Goal: Information Seeking & Learning: Learn about a topic

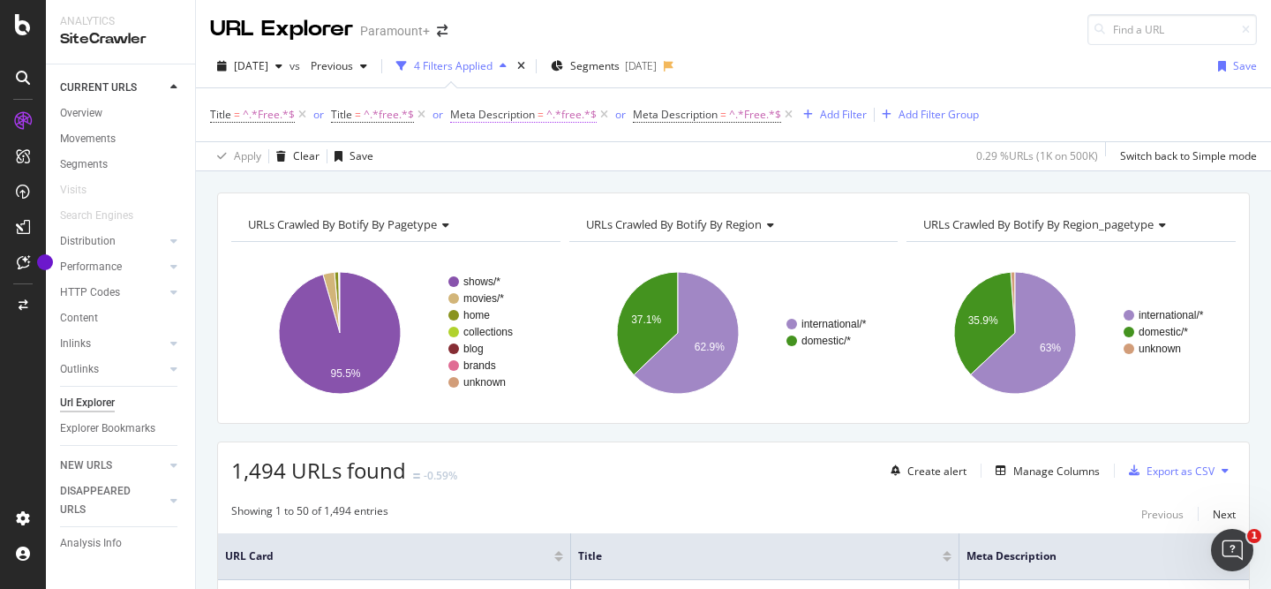
click at [522, 113] on span "Meta Description" at bounding box center [492, 114] width 85 height 15
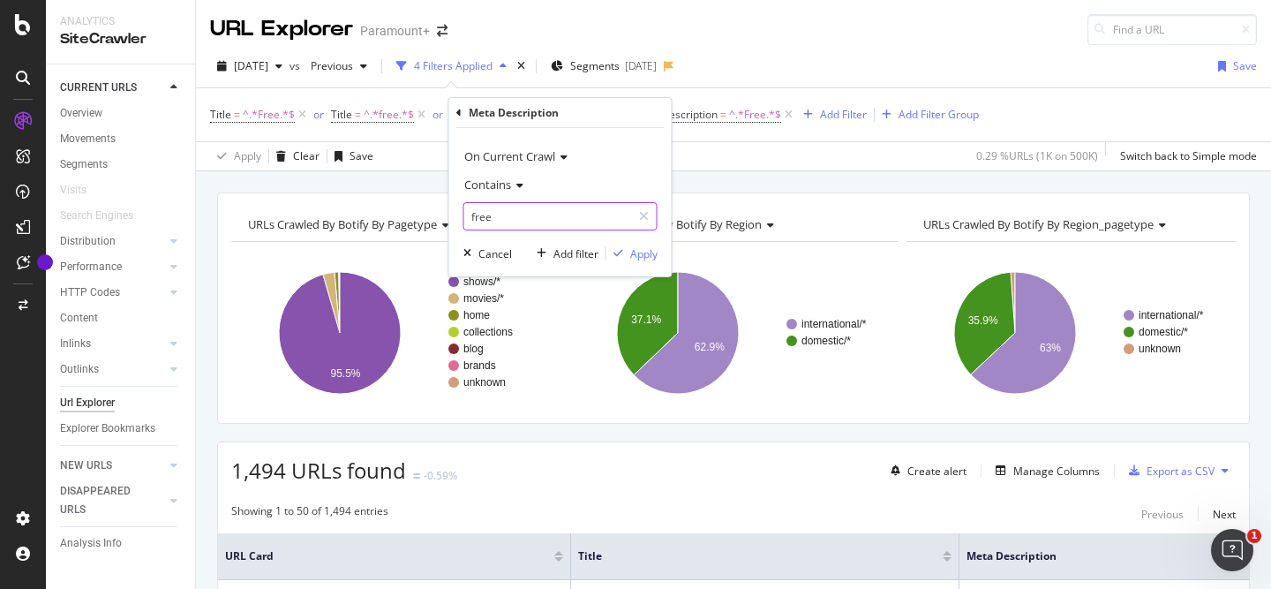
click at [514, 219] on input "free" at bounding box center [547, 216] width 167 height 28
type input "free trial"
click at [644, 250] on div "Apply" at bounding box center [643, 253] width 27 height 15
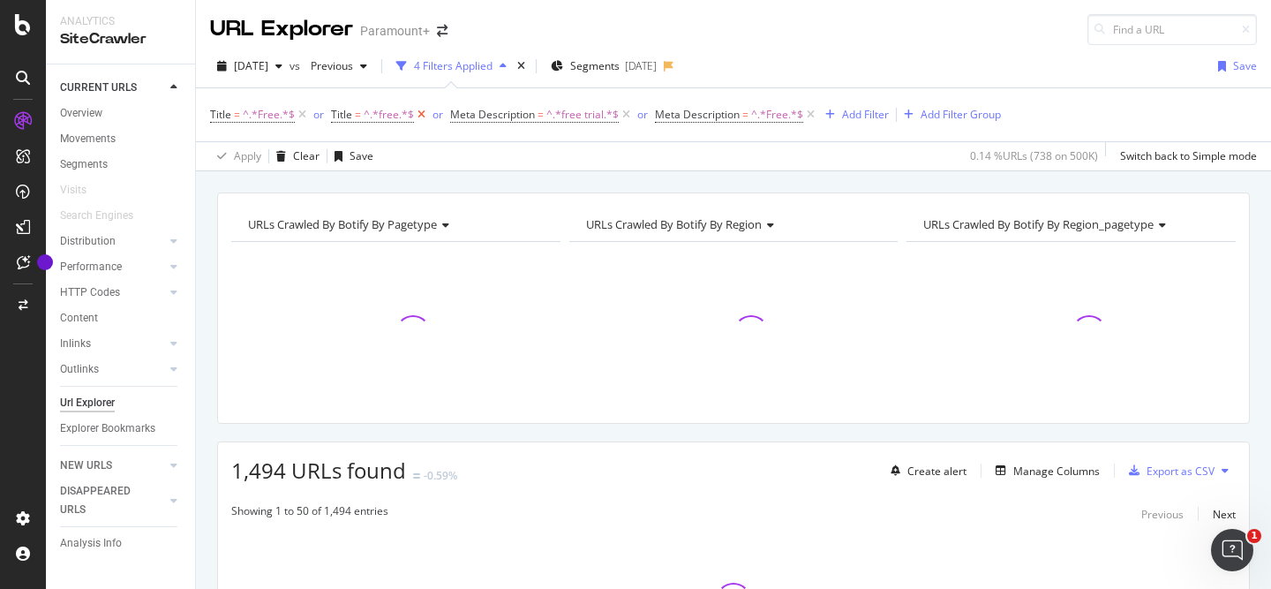
click at [419, 115] on icon at bounding box center [421, 115] width 15 height 18
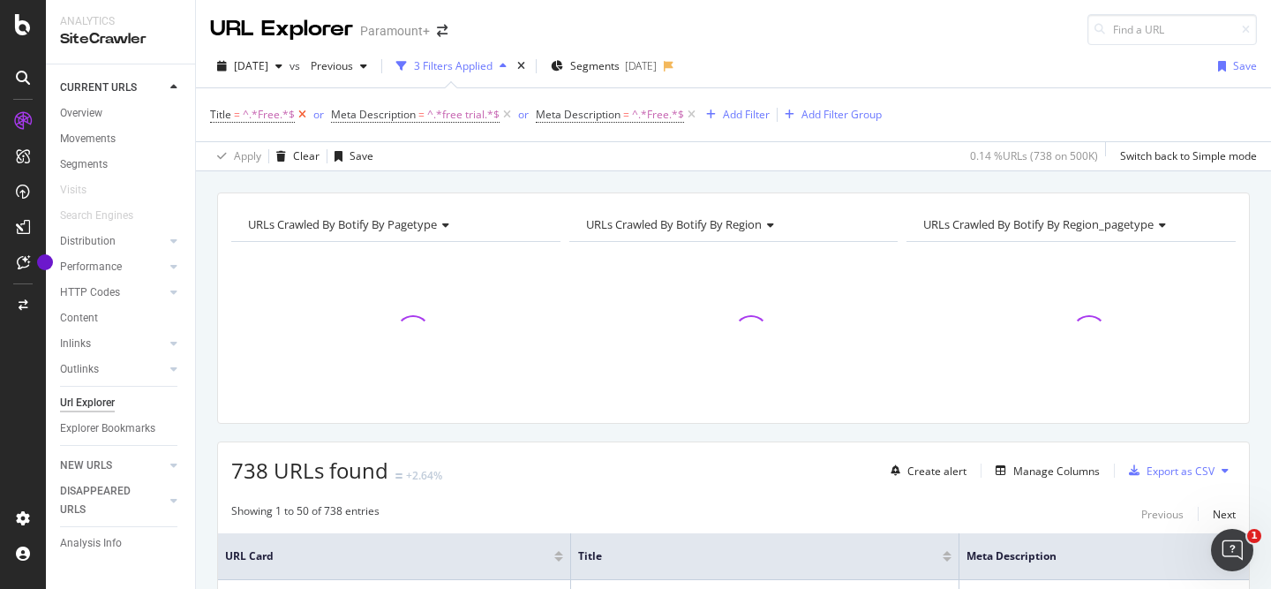
click at [304, 114] on icon at bounding box center [302, 115] width 15 height 18
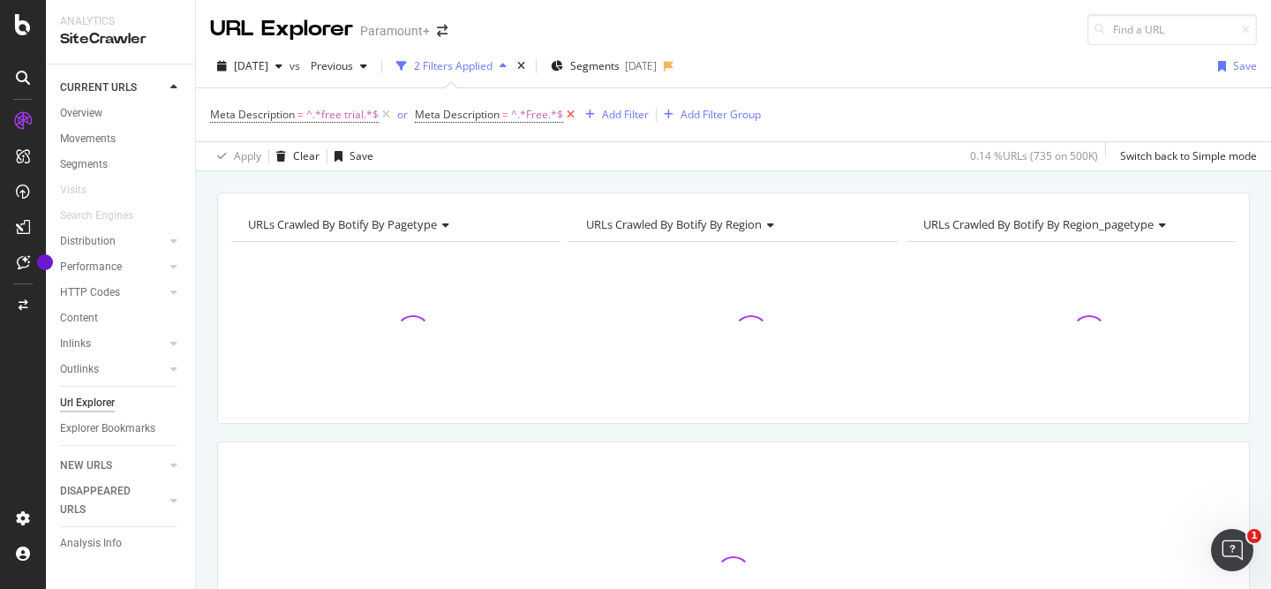
click at [565, 116] on icon at bounding box center [570, 115] width 15 height 18
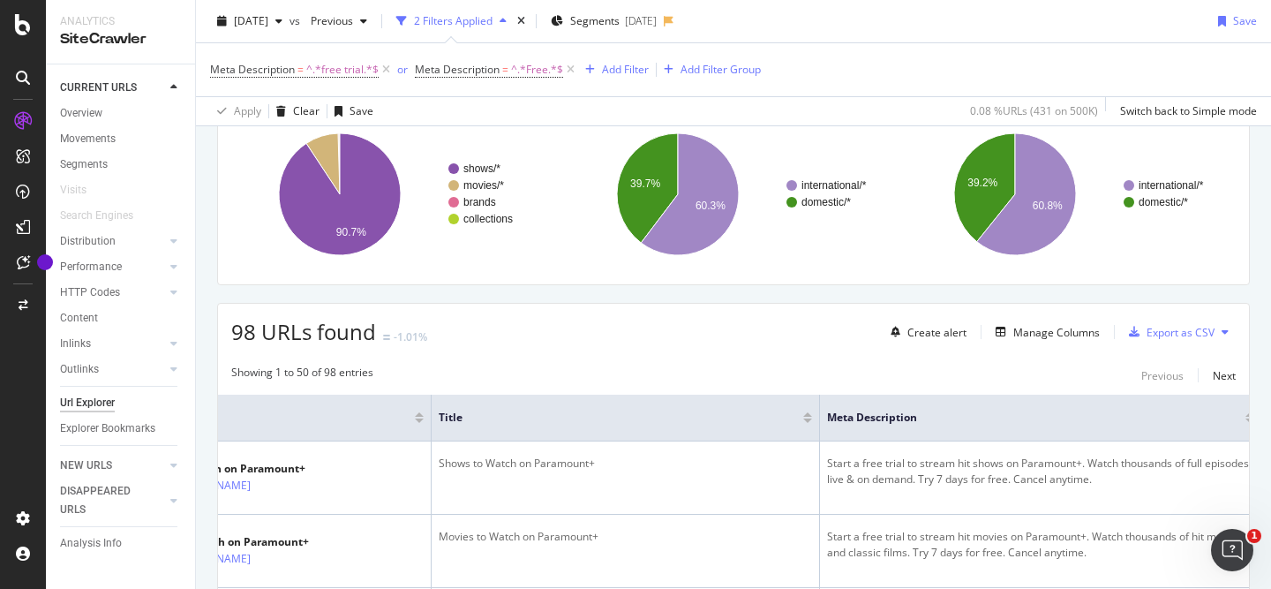
scroll to position [148, 0]
